Goal: Find specific page/section: Find specific page/section

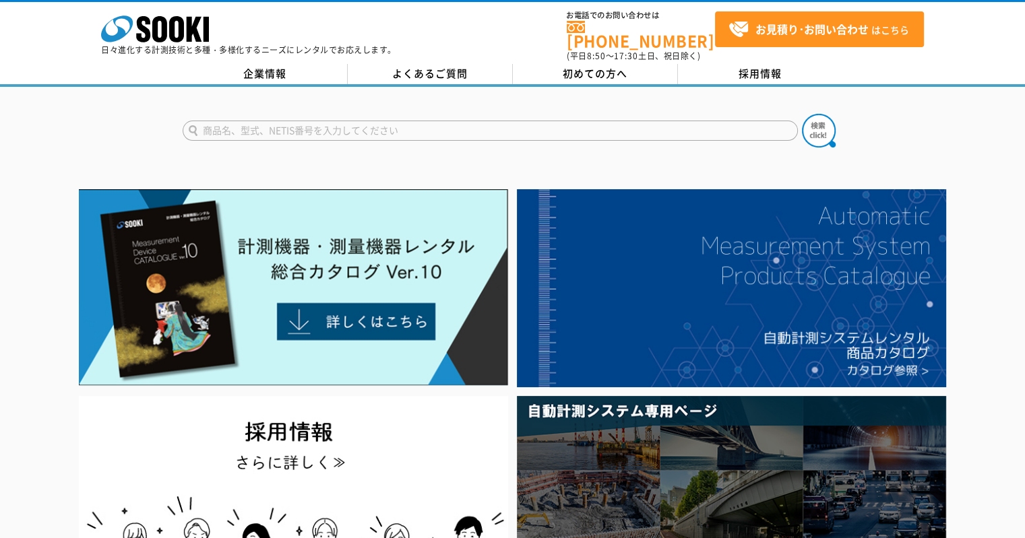
click at [329, 121] on input "text" at bounding box center [490, 131] width 615 height 20
type input "FJD"
click at [802, 114] on button at bounding box center [819, 131] width 34 height 34
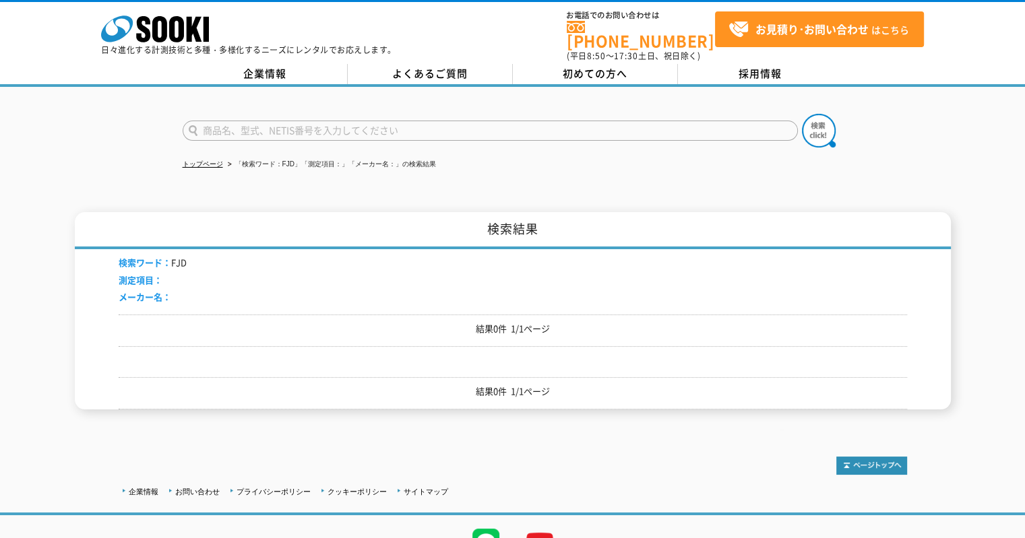
click at [662, 121] on input "text" at bounding box center [490, 131] width 615 height 20
type input "2D"
click at [802, 114] on button at bounding box center [819, 131] width 34 height 34
